Goal: Information Seeking & Learning: Learn about a topic

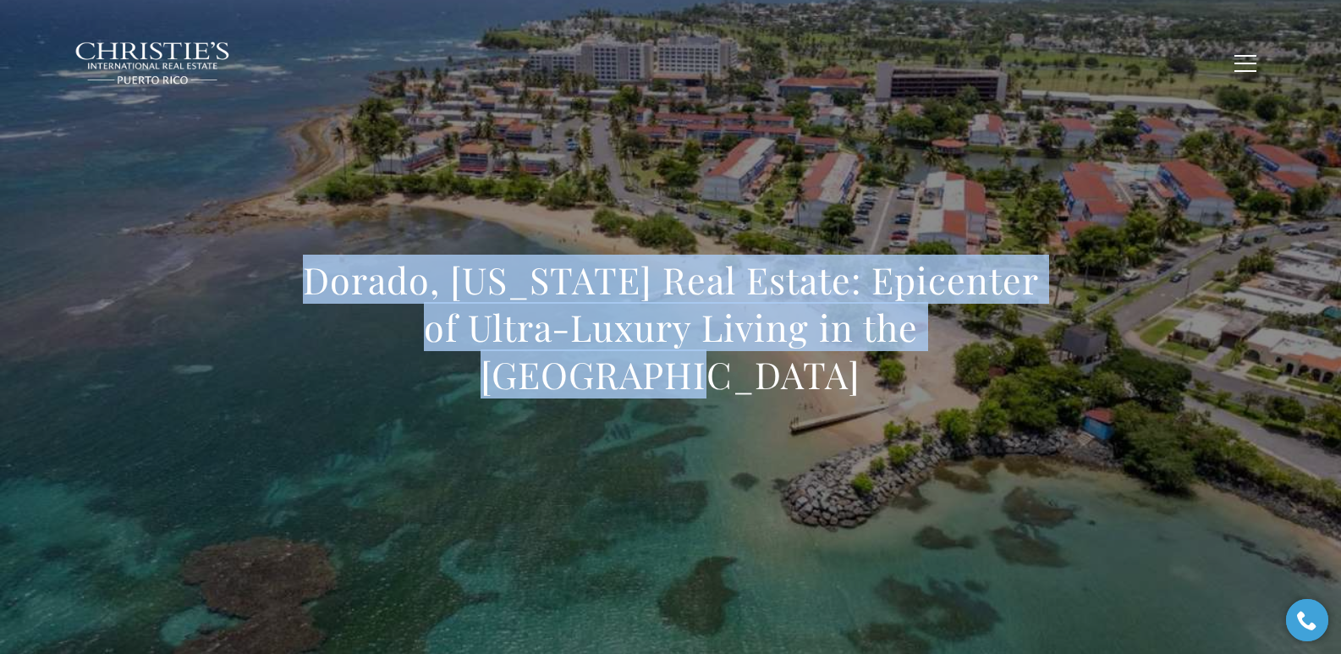
drag, startPoint x: 301, startPoint y: 308, endPoint x: 1048, endPoint y: 365, distance: 749.3
click at [1047, 368] on div "Dorado, Puerto Rico Real Estate: Epicenter of Ultra-Luxury Living in the Caribb…" at bounding box center [671, 339] width 1184 height 508
copy h1 "Dorado, Puerto Rico Real Estate: Epicenter of Ultra-Luxury Living in the Caribb…"
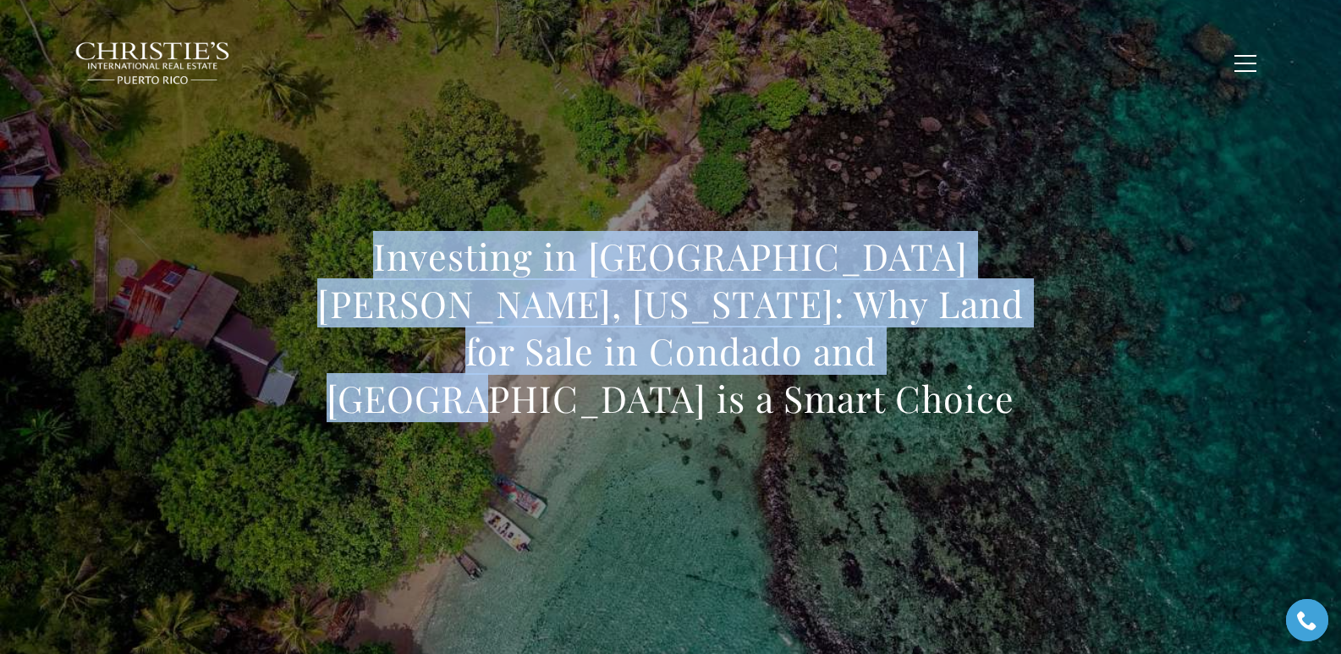
drag, startPoint x: 332, startPoint y: 279, endPoint x: 838, endPoint y: 366, distance: 513.4
click at [838, 366] on h1 "Investing in San Juan, Puerto Rico: Why Land for Sale in Condado and Isla Verde…" at bounding box center [671, 328] width 746 height 190
copy h1 "Investing in San Juan, Puerto Rico: Why Land for Sale in Condado and Isla Verde…"
click at [355, 273] on h1 "Investing in San Juan, Puerto Rico: Why Land for Sale in Condado and Isla Verde…" at bounding box center [671, 328] width 746 height 190
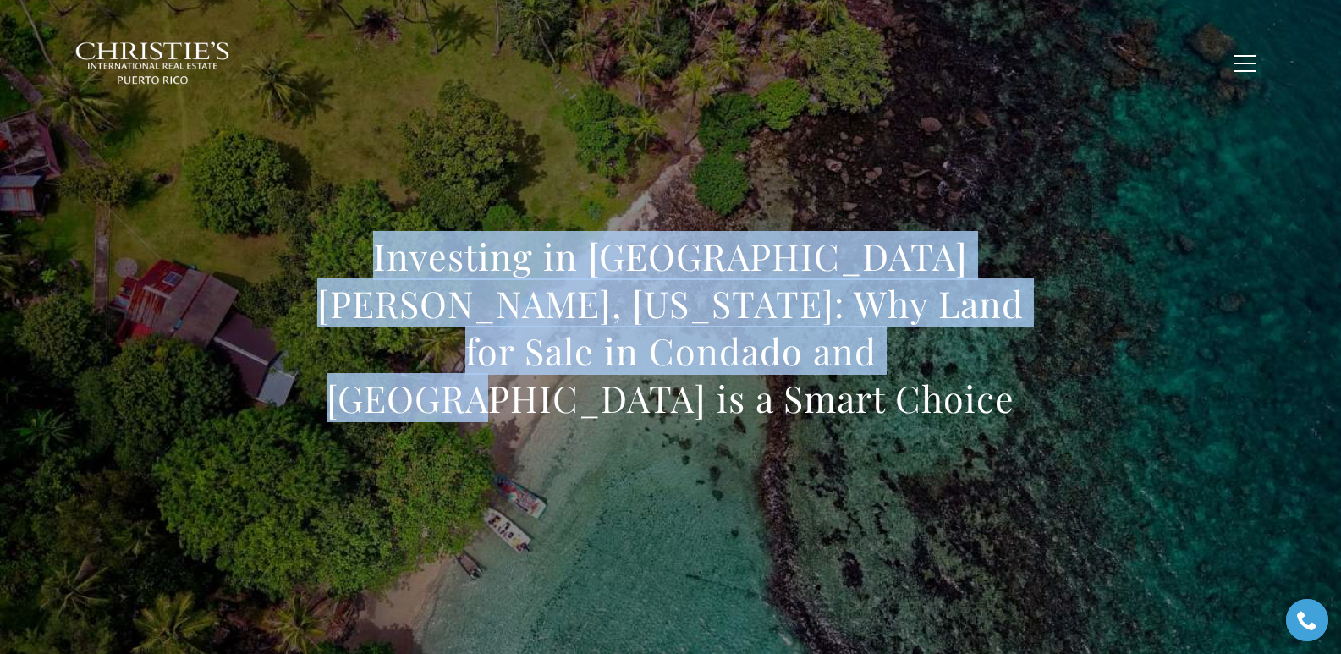
drag, startPoint x: 338, startPoint y: 277, endPoint x: 860, endPoint y: 409, distance: 538.4
click at [860, 409] on div "Investing in San Juan, Puerto Rico: Why Land for Sale in Condado and Isla Verde…" at bounding box center [671, 339] width 746 height 212
copy h1 "Investing in San Juan, Puerto Rico: Why Land for Sale in Condado and Isla Verde…"
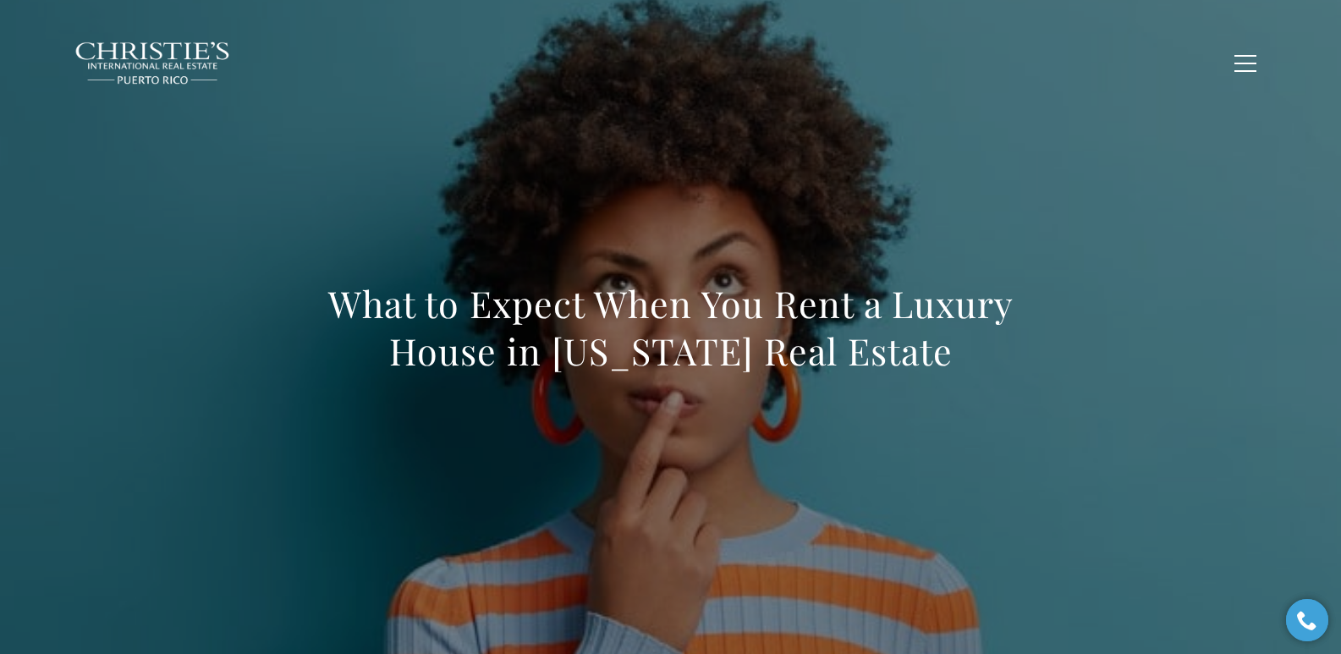
drag, startPoint x: 331, startPoint y: 309, endPoint x: 1066, endPoint y: 359, distance: 736.9
click at [1066, 359] on div "What to Expect When You Rent a Luxury House in Puerto Rico Real Estate" at bounding box center [671, 339] width 1184 height 508
copy h1 "What to Expect When You Rent a Luxury House in Puerto Rico Real Estate"
click at [341, 286] on h1 "What to Expect When You Rent a Luxury House in Puerto Rico Real Estate" at bounding box center [671, 327] width 746 height 95
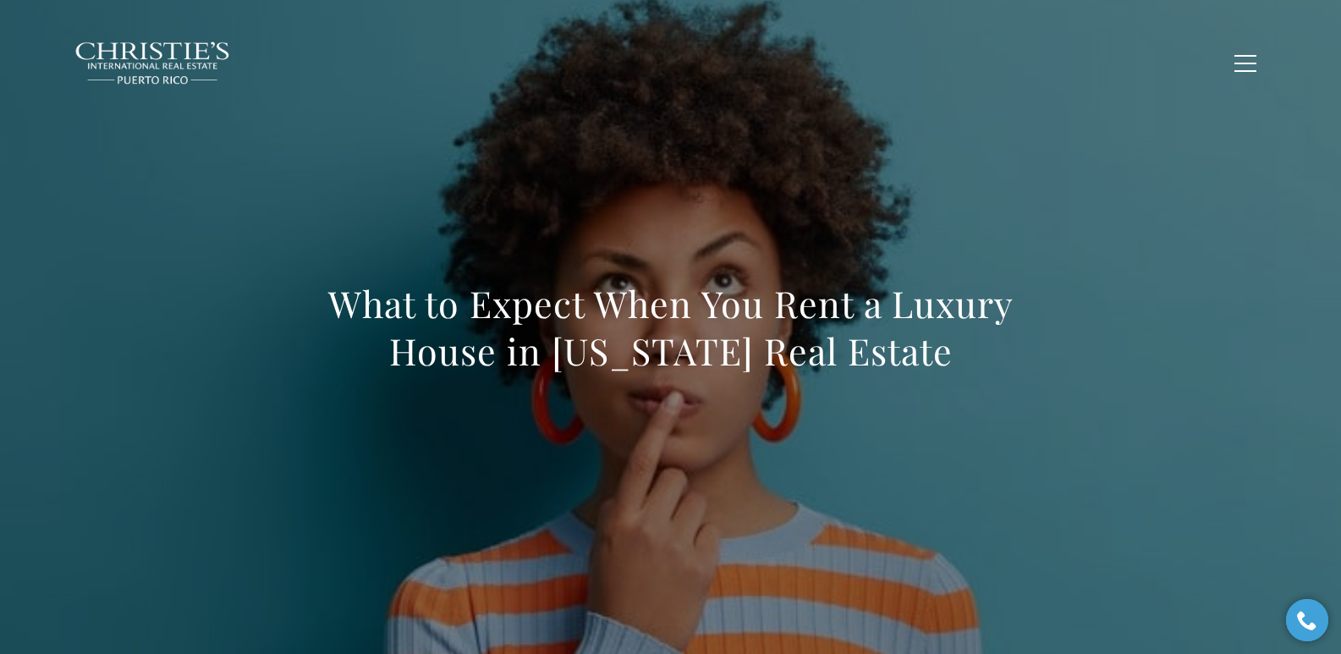
drag, startPoint x: 331, startPoint y: 304, endPoint x: 1038, endPoint y: 369, distance: 710.3
click at [1038, 369] on h1 "What to Expect When You Rent a Luxury House in Puerto Rico Real Estate" at bounding box center [671, 327] width 746 height 95
copy h1 "What to Expect When You Rent a Luxury House in Puerto Rico Real Estate"
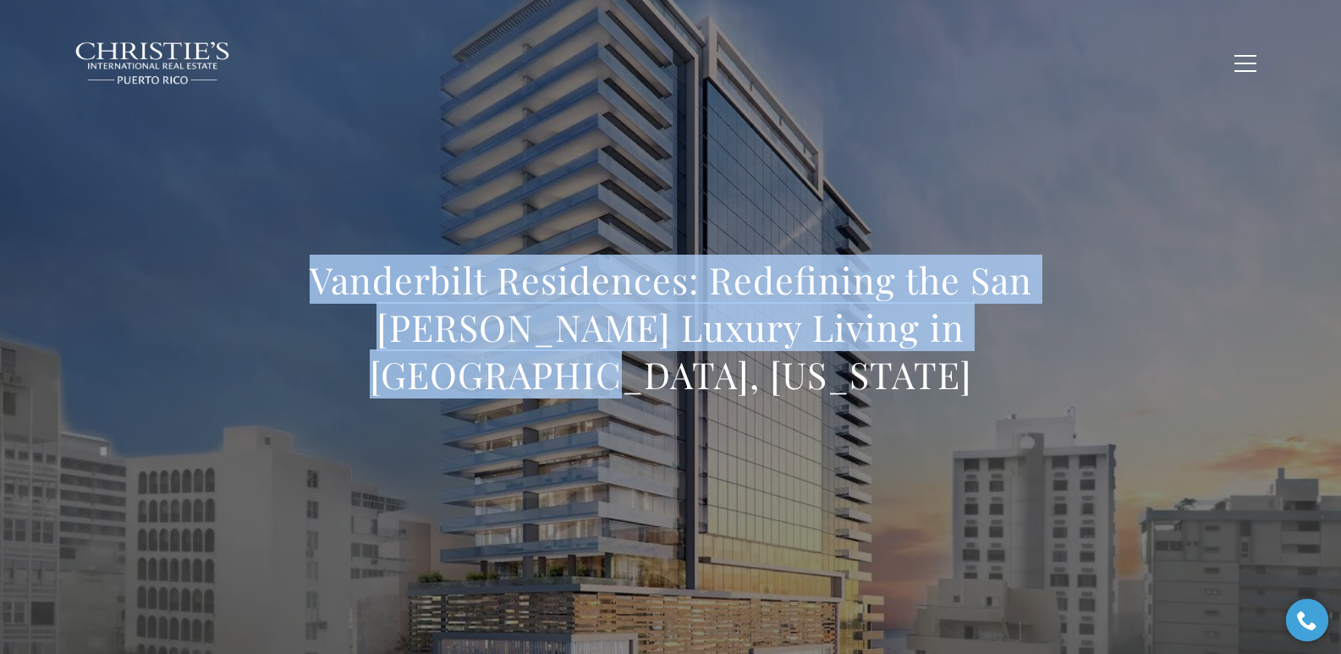
drag, startPoint x: 279, startPoint y: 277, endPoint x: 772, endPoint y: 375, distance: 502.1
click at [772, 375] on div "Vanderbilt Residences: Redefining the San [PERSON_NAME] Luxury Living in [GEOGR…" at bounding box center [671, 339] width 1184 height 508
copy h1 "Vanderbilt Residences: Redefining the San [PERSON_NAME] Luxury Living in [GEOGR…"
click at [310, 300] on h1 "Vanderbilt Residences: Redefining the San Juan Luxury Living in Condado, Puerto…" at bounding box center [671, 327] width 746 height 142
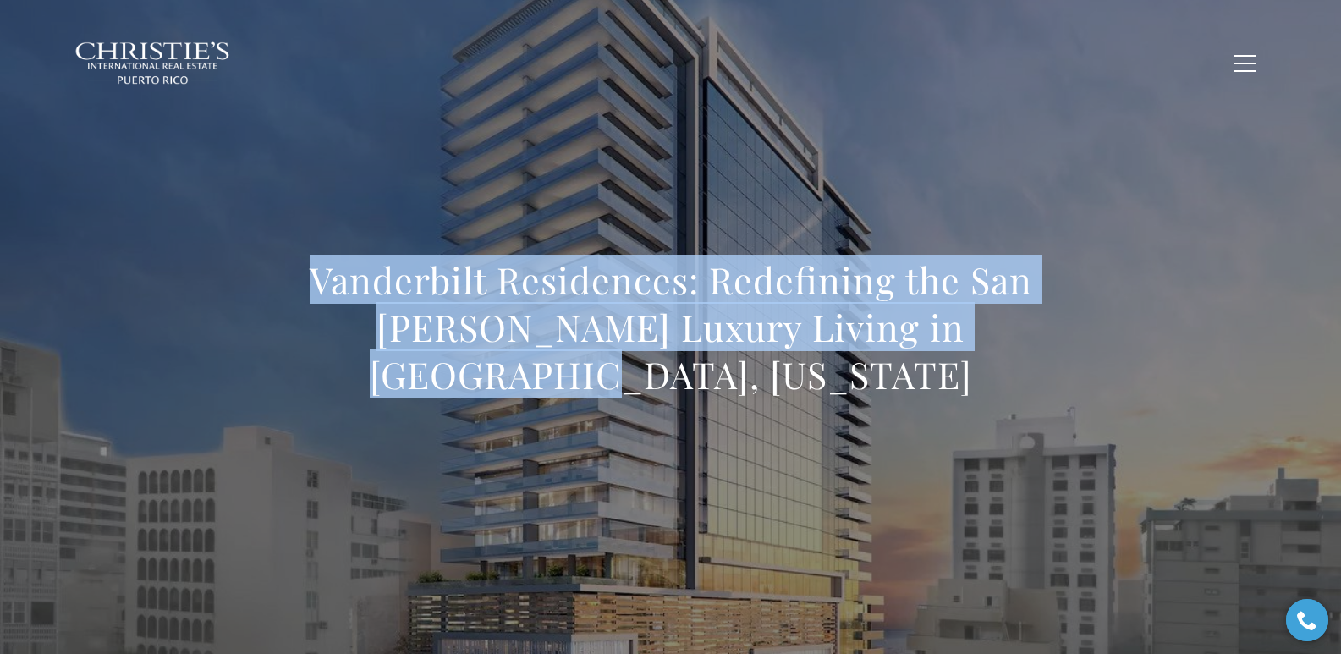
drag, startPoint x: 306, startPoint y: 287, endPoint x: 708, endPoint y: 378, distance: 412.1
click at [708, 378] on h1 "Vanderbilt Residences: Redefining the San Juan Luxury Living in Condado, Puerto…" at bounding box center [671, 327] width 746 height 142
copy h1 "Vanderbilt Residences: Redefining the San Juan Luxury Living in Condado, Puerto…"
click at [318, 264] on h1 "Vanderbilt Residences: Redefining the San Juan Luxury Living in Condado, Puerto…" at bounding box center [671, 327] width 746 height 142
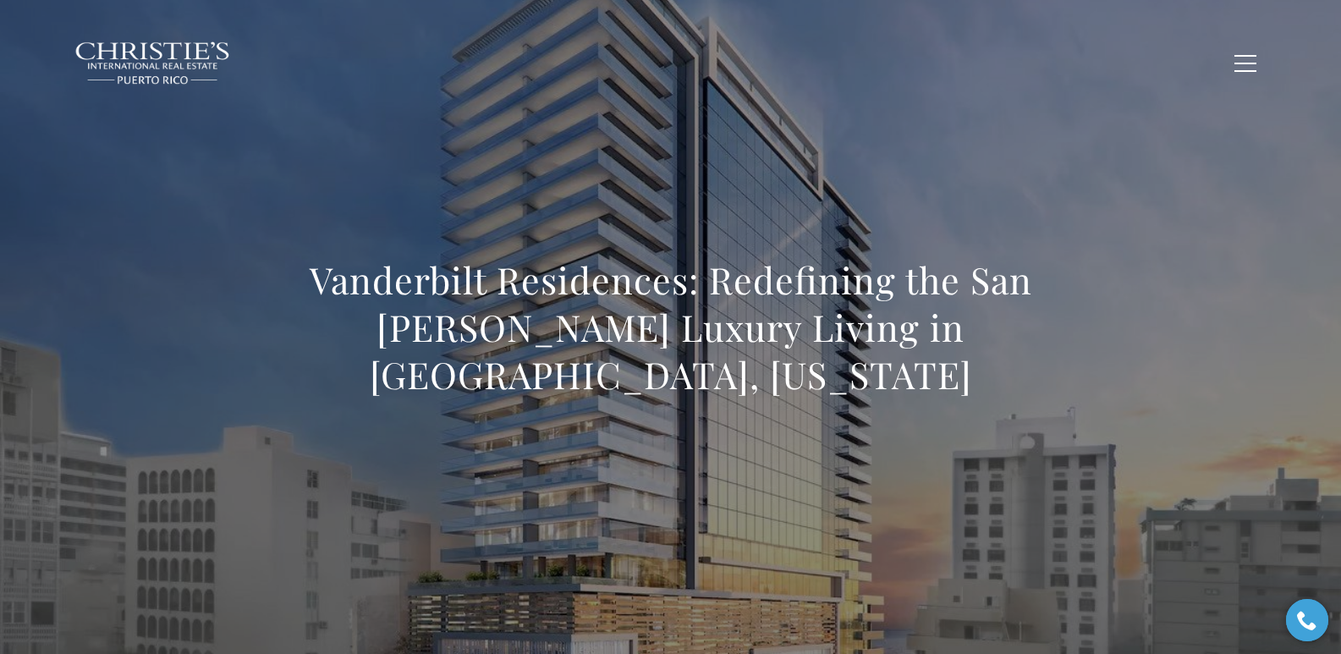
click at [319, 274] on h1 "Vanderbilt Residences: Redefining the San Juan Luxury Living in Condado, Puerto…" at bounding box center [671, 327] width 746 height 142
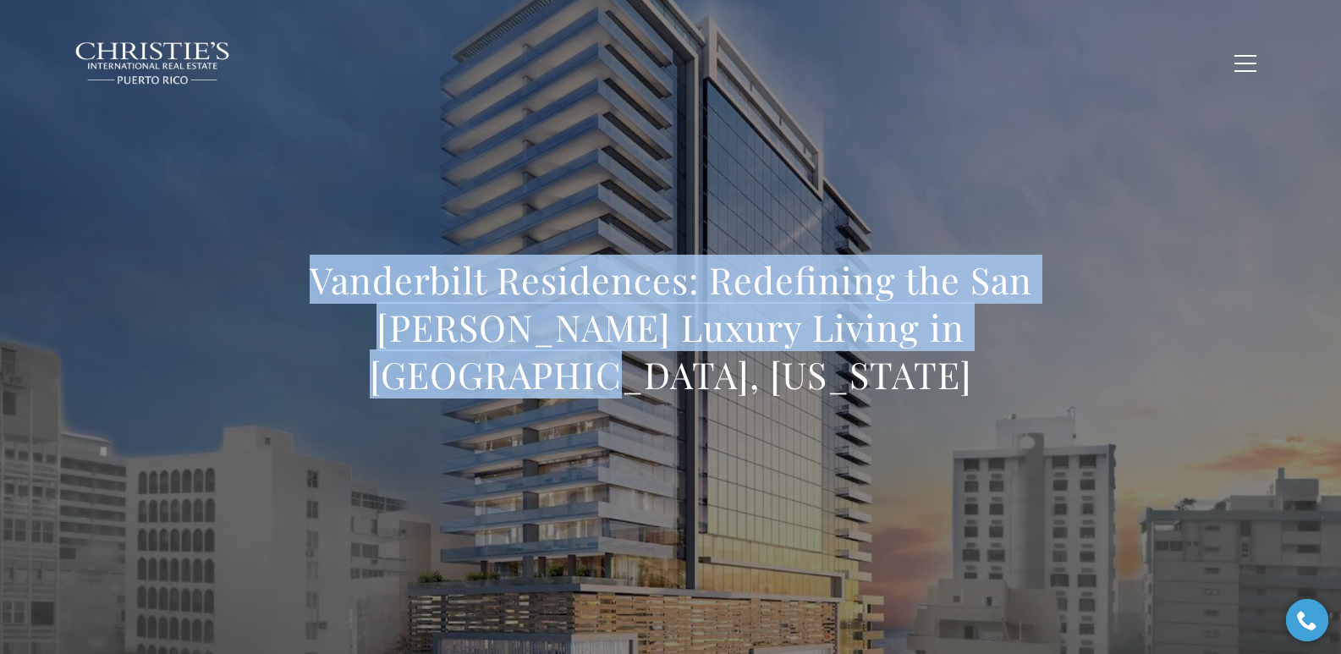
drag, startPoint x: 315, startPoint y: 278, endPoint x: 841, endPoint y: 399, distance: 540.0
click at [841, 399] on div "Vanderbilt Residences: Redefining the San Juan Luxury Living in Condado, Puerto…" at bounding box center [671, 338] width 746 height 164
copy h1 "Vanderbilt Residences: Redefining the San Juan Luxury Living in Condado, Puerto…"
click at [323, 276] on h1 "Vanderbilt Residences: Redefining the San Juan Luxury Living in Condado, Puerto…" at bounding box center [671, 327] width 746 height 142
drag, startPoint x: 313, startPoint y: 276, endPoint x: 712, endPoint y: 382, distance: 413.3
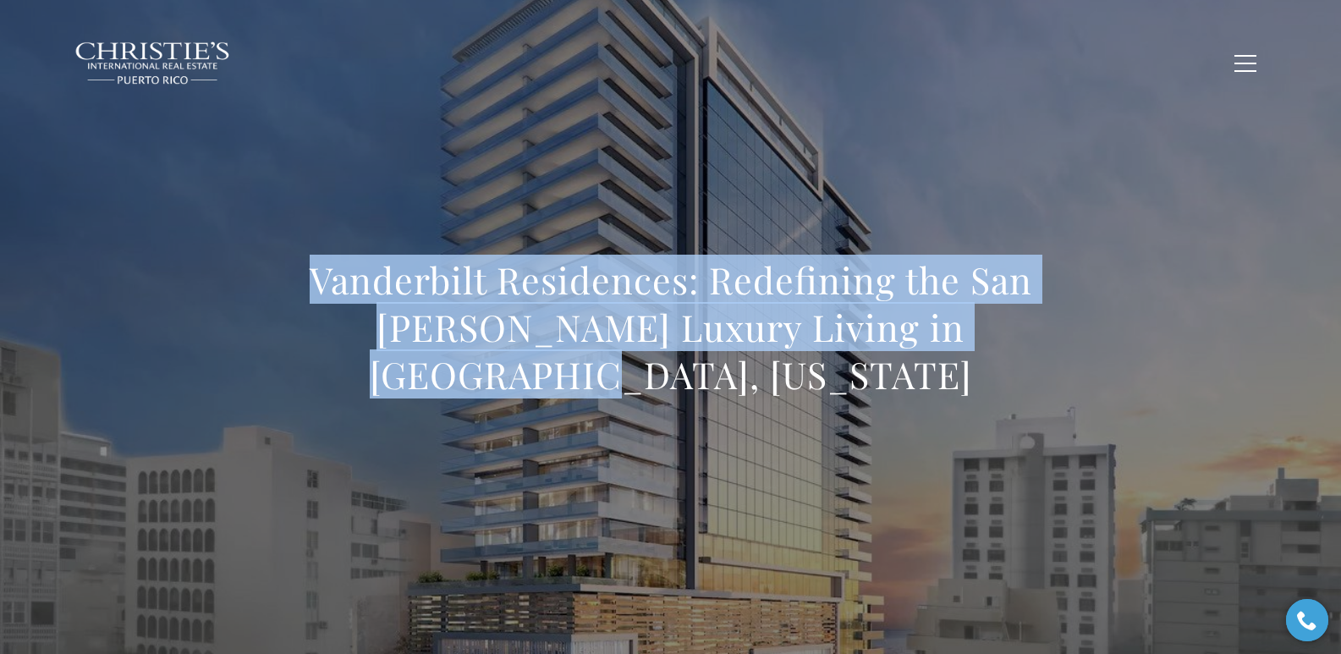
click at [712, 382] on h1 "Vanderbilt Residences: Redefining the San Juan Luxury Living in Condado, Puerto…" at bounding box center [671, 327] width 746 height 142
copy h1 "Vanderbilt Residences: Redefining the San Juan Luxury Living in Condado, Puerto…"
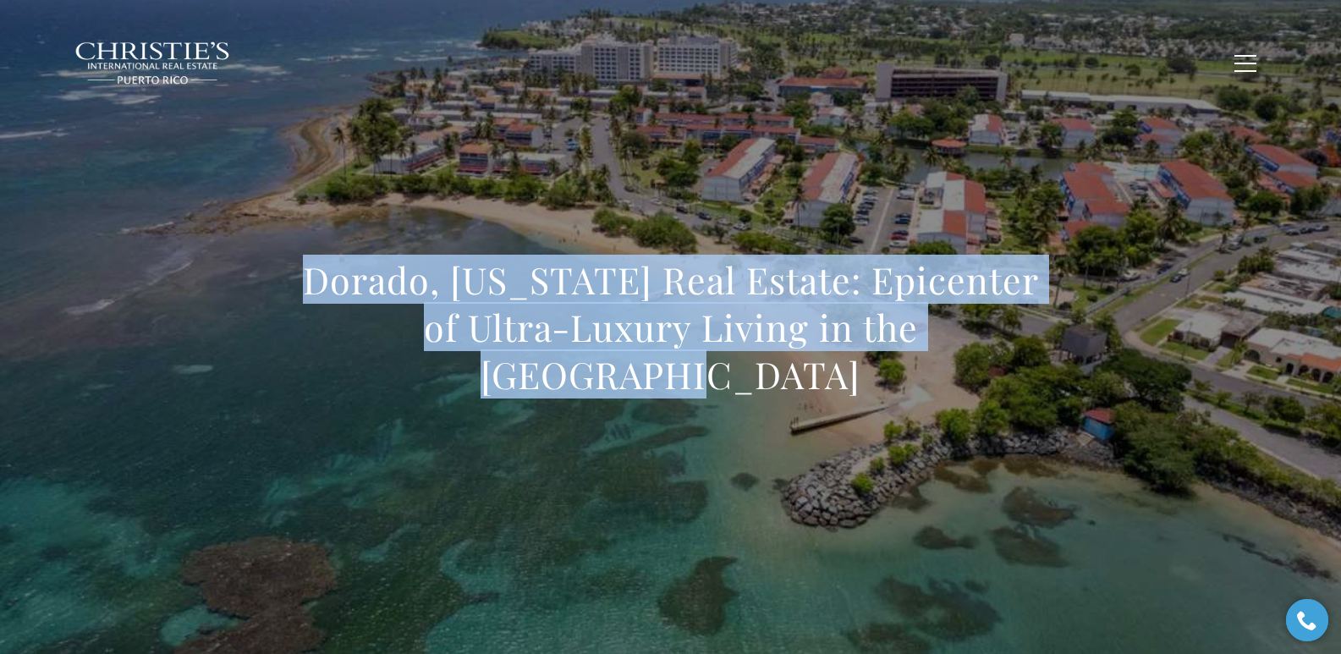
drag, startPoint x: 303, startPoint y: 306, endPoint x: 1030, endPoint y: 359, distance: 729.5
click at [1030, 359] on h1 "Dorado, [US_STATE] Real Estate: Epicenter of Ultra-Luxury Living in the [GEOGRA…" at bounding box center [671, 327] width 746 height 142
copy h1 "Dorado, [US_STATE] Real Estate: Epicenter of Ultra-Luxury Living in the [GEOGRA…"
click at [310, 294] on h1 "Dorado, [US_STATE] Real Estate: Epicenter of Ultra-Luxury Living in the [GEOGRA…" at bounding box center [671, 327] width 746 height 142
drag, startPoint x: 303, startPoint y: 309, endPoint x: 1081, endPoint y: 351, distance: 779.5
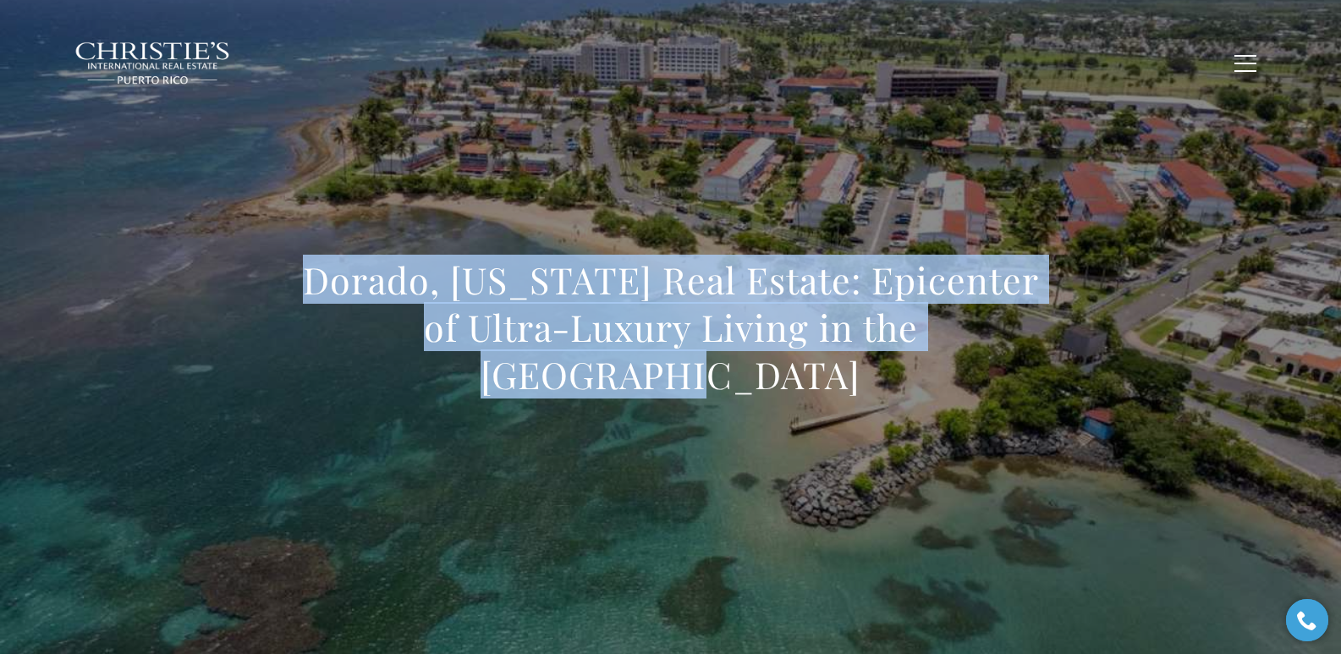
click at [1081, 351] on div "Dorado, [US_STATE] Real Estate: Epicenter of Ultra-Luxury Living in the [GEOGRA…" at bounding box center [671, 339] width 1184 height 508
copy h1 "Dorado, [US_STATE] Real Estate: Epicenter of Ultra-Luxury Living in the [GEOGRA…"
drag, startPoint x: 303, startPoint y: 264, endPoint x: 297, endPoint y: 305, distance: 41.0
click at [302, 266] on div "Dorado, Puerto Rico Real Estate: Epicenter of Ultra-Luxury Living in the Caribb…" at bounding box center [671, 339] width 1184 height 508
copy h1 "Dorado, Puerto Rico Real Estate: Epicenter of Ultra-Luxury Living in the Caribb…"
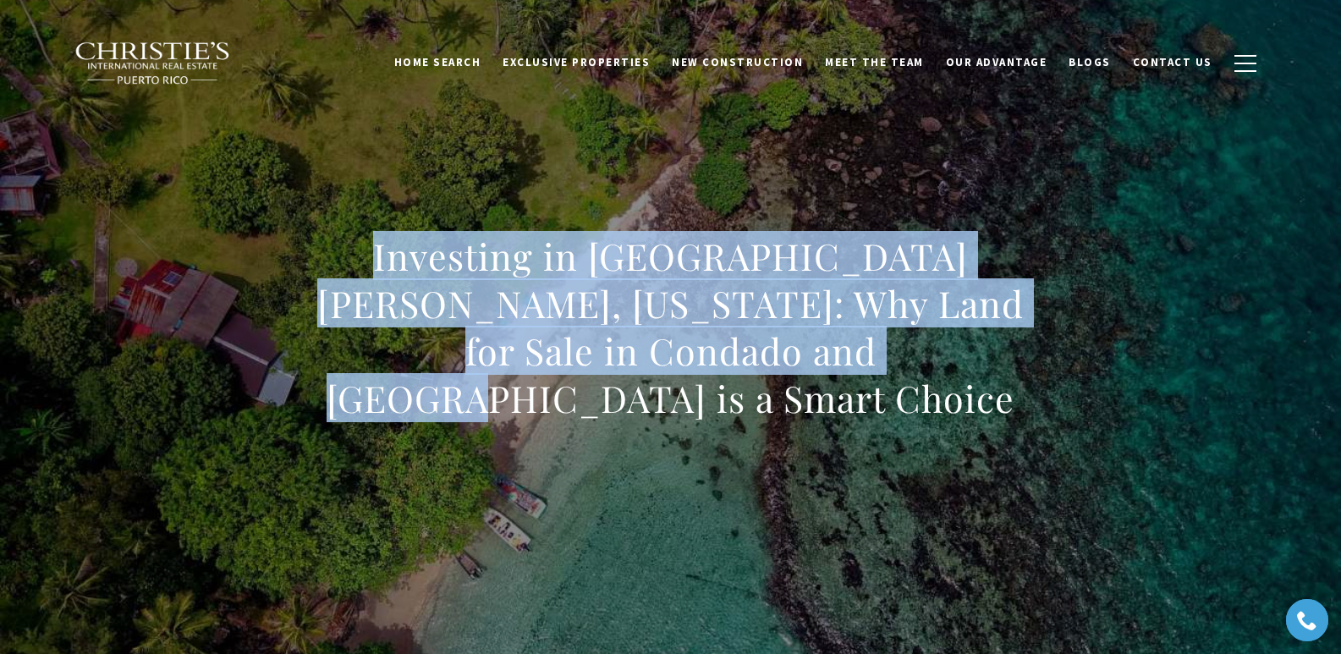
drag, startPoint x: 346, startPoint y: 278, endPoint x: 838, endPoint y: 388, distance: 504.5
click at [838, 388] on div "Investing in [GEOGRAPHIC_DATA][PERSON_NAME], [US_STATE]: Why Land for Sale in C…" at bounding box center [671, 339] width 1184 height 508
copy h1 "Investing in [GEOGRAPHIC_DATA][PERSON_NAME], [US_STATE]: Why Land for Sale in C…"
click at [355, 301] on h1 "Investing in [GEOGRAPHIC_DATA][PERSON_NAME], [US_STATE]: Why Land for Sale in C…" at bounding box center [671, 328] width 746 height 190
drag, startPoint x: 336, startPoint y: 276, endPoint x: 918, endPoint y: 412, distance: 597.8
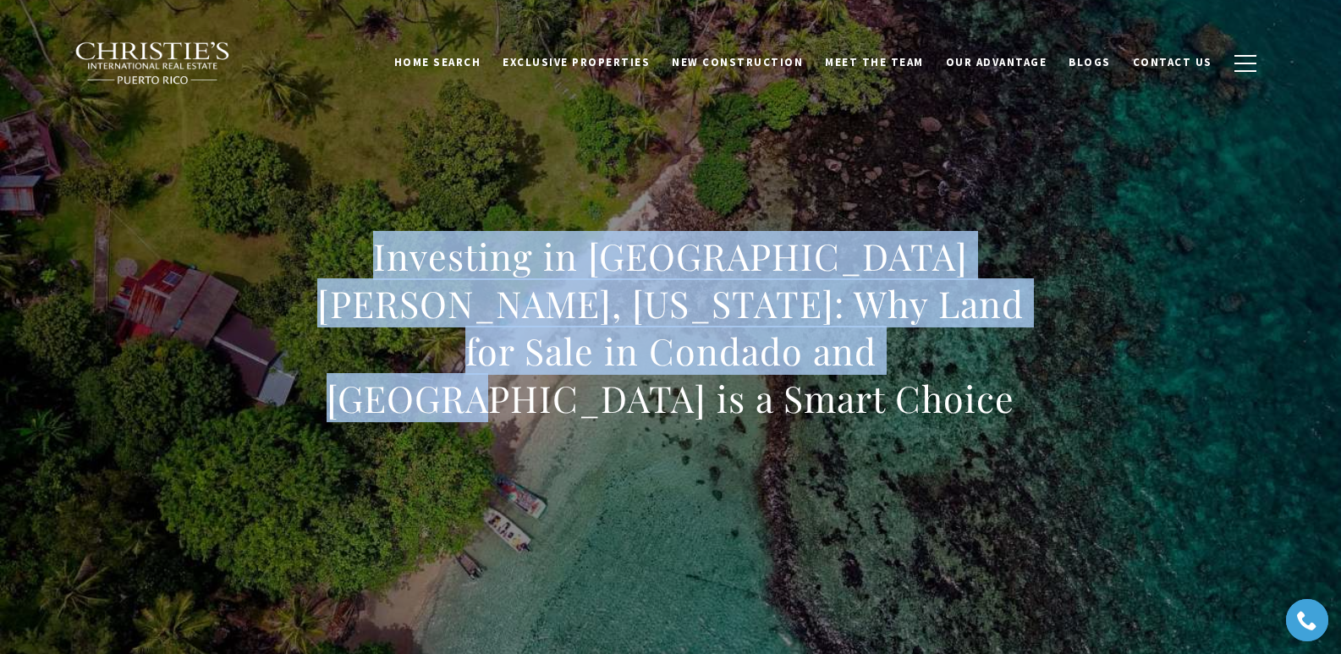
click at [913, 419] on div "Investing in [GEOGRAPHIC_DATA][PERSON_NAME], [US_STATE]: Why Land for Sale in C…" at bounding box center [671, 339] width 746 height 212
copy h1 "Investing in [GEOGRAPHIC_DATA][PERSON_NAME], [US_STATE]: Why Land for Sale in C…"
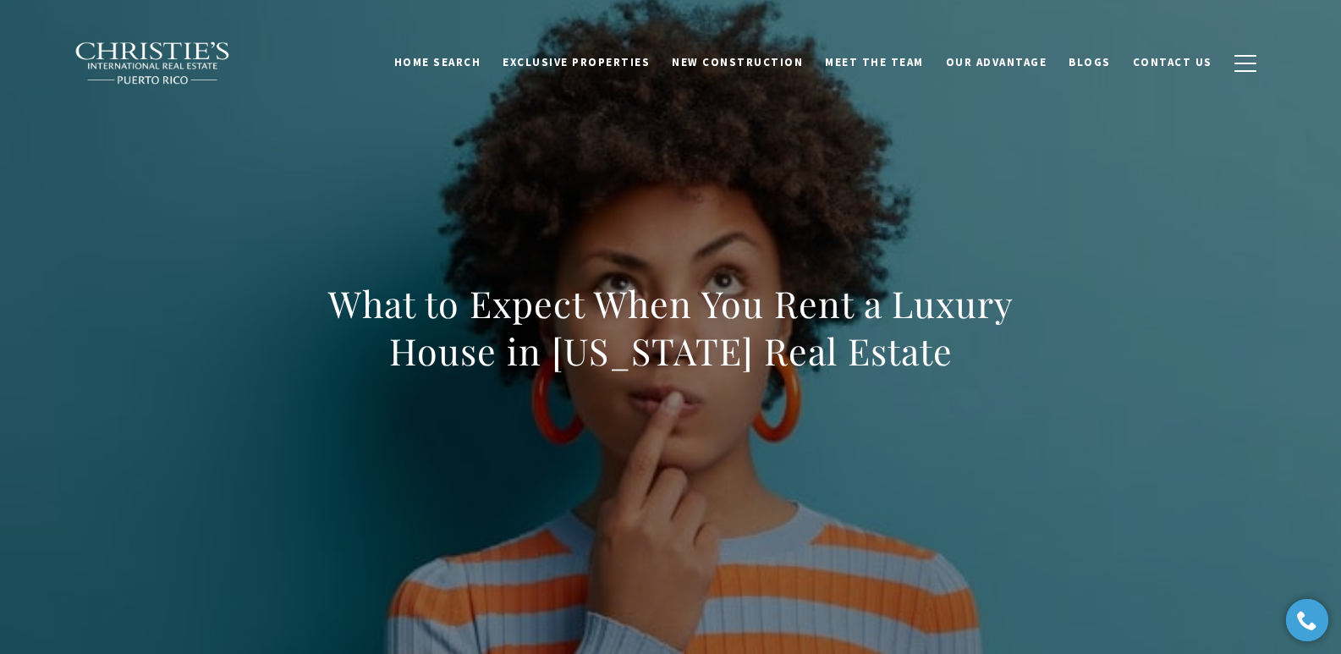
drag, startPoint x: 326, startPoint y: 303, endPoint x: 1040, endPoint y: 359, distance: 716.2
click at [1040, 359] on h1 "What to Expect When You Rent a Luxury House in [US_STATE] Real Estate" at bounding box center [671, 327] width 746 height 95
copy h1 "What to Expect When You Rent a Luxury House in [US_STATE] Real Estate"
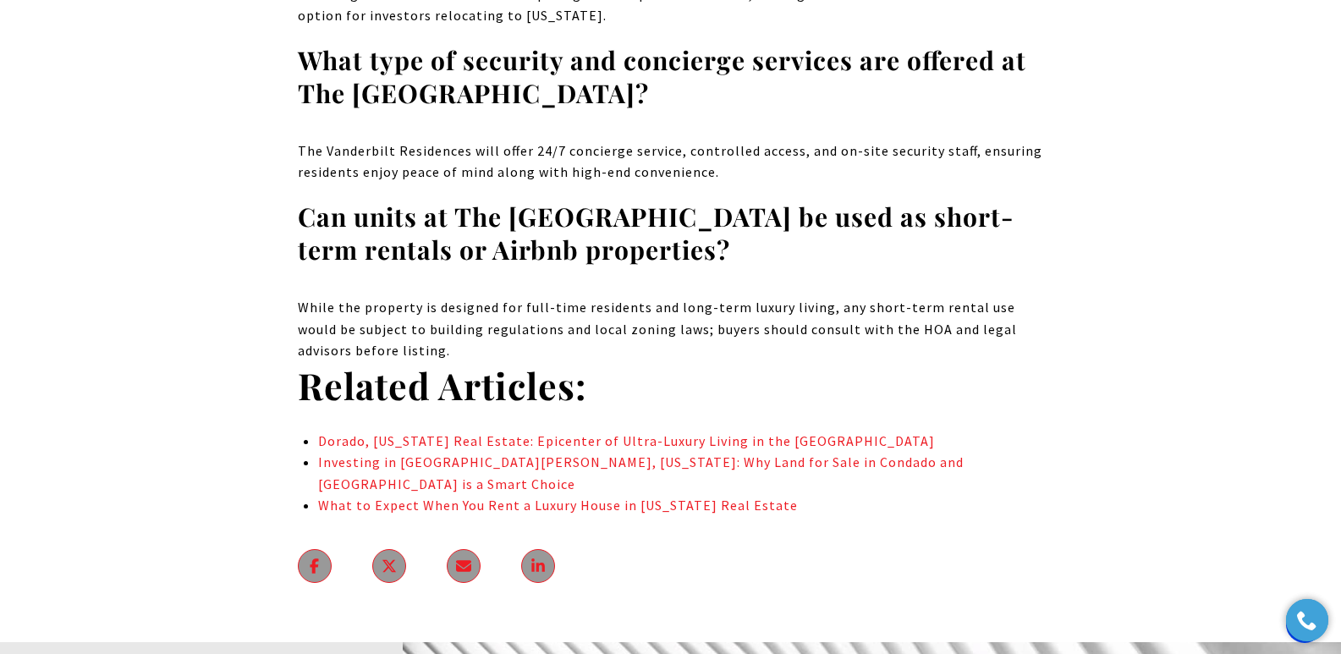
scroll to position [8319, 0]
